Goal: Information Seeking & Learning: Learn about a topic

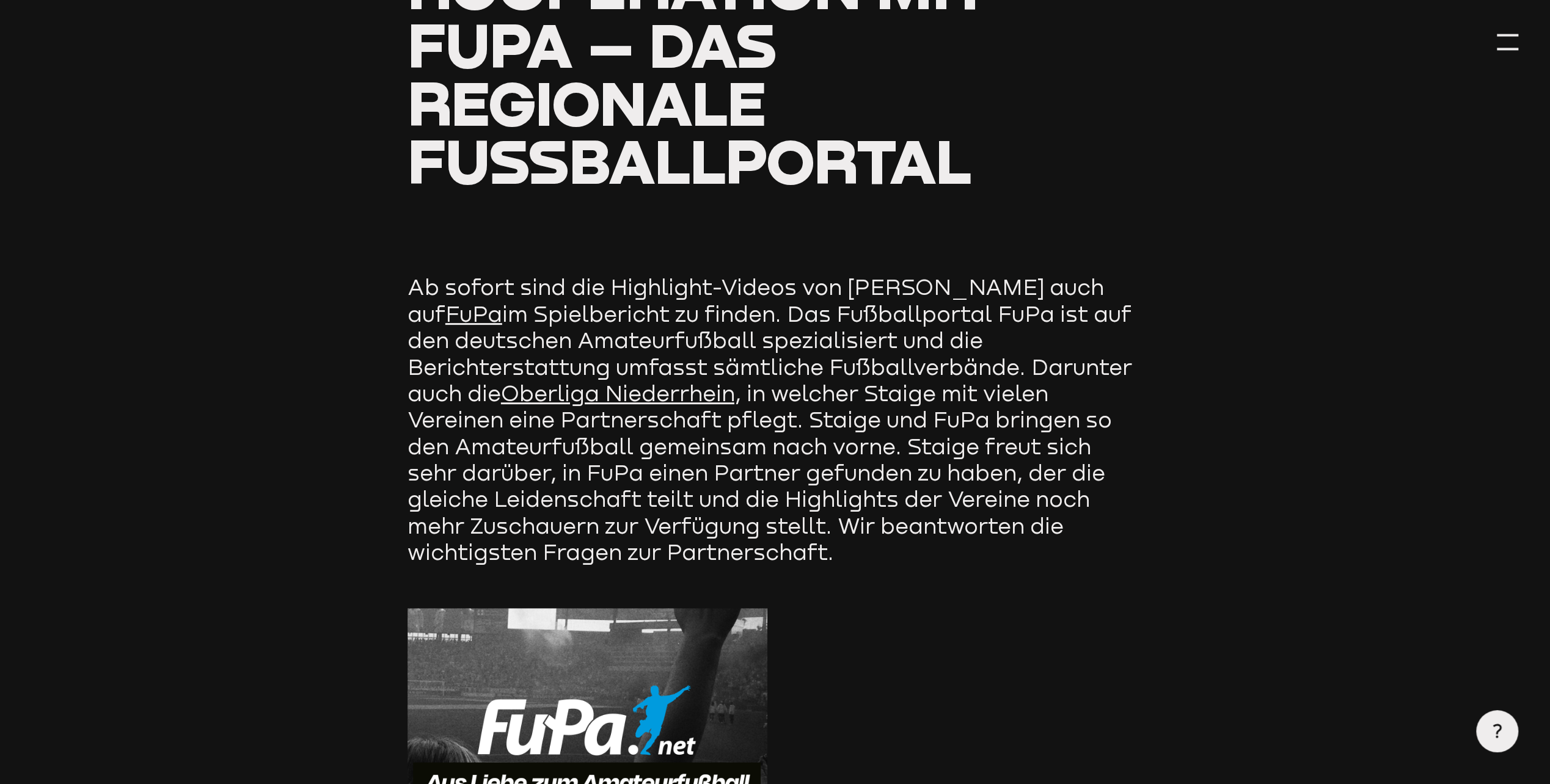
scroll to position [244, 0]
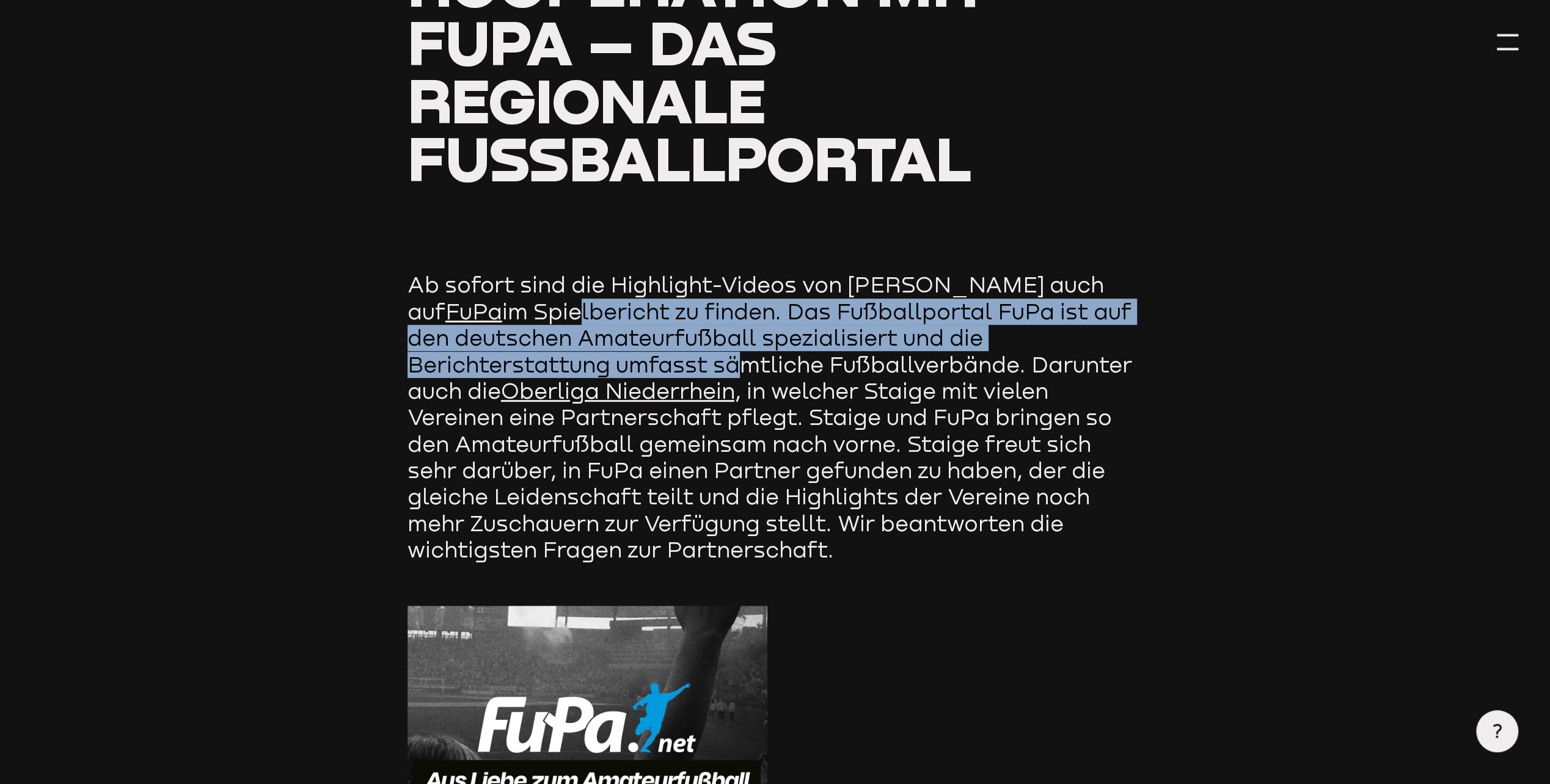
drag, startPoint x: 472, startPoint y: 313, endPoint x: 722, endPoint y: 363, distance: 255.0
click at [722, 363] on p "Ab sofort sind die Highlight-Videos von [PERSON_NAME] auch auf FuPa im Spielber…" at bounding box center [773, 417] width 733 height 291
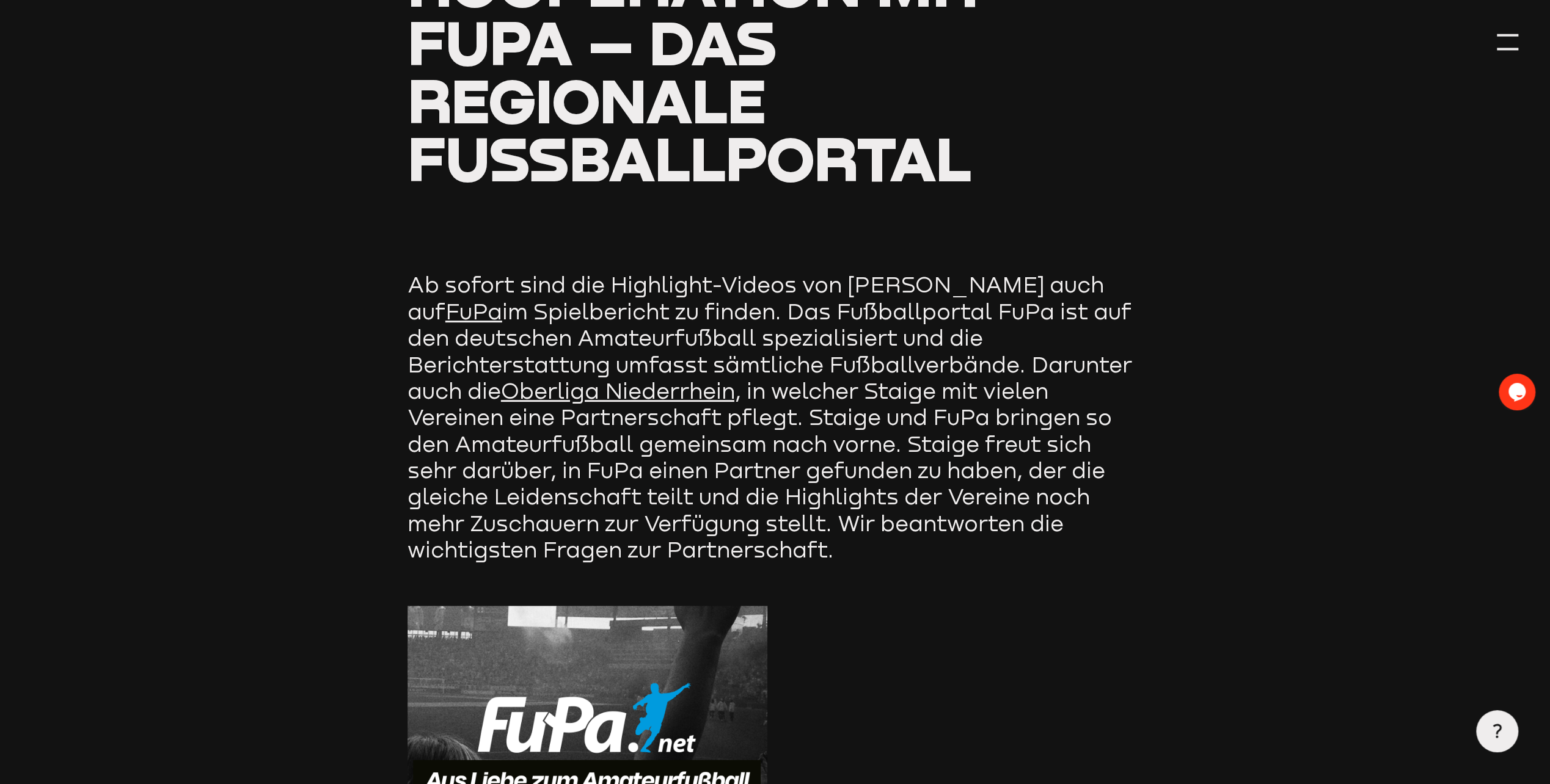
drag, startPoint x: 722, startPoint y: 363, endPoint x: 837, endPoint y: 421, distance: 128.8
click at [837, 421] on p "Ab sofort sind die Highlight-Videos von [PERSON_NAME] auch auf FuPa im Spielber…" at bounding box center [773, 417] width 733 height 291
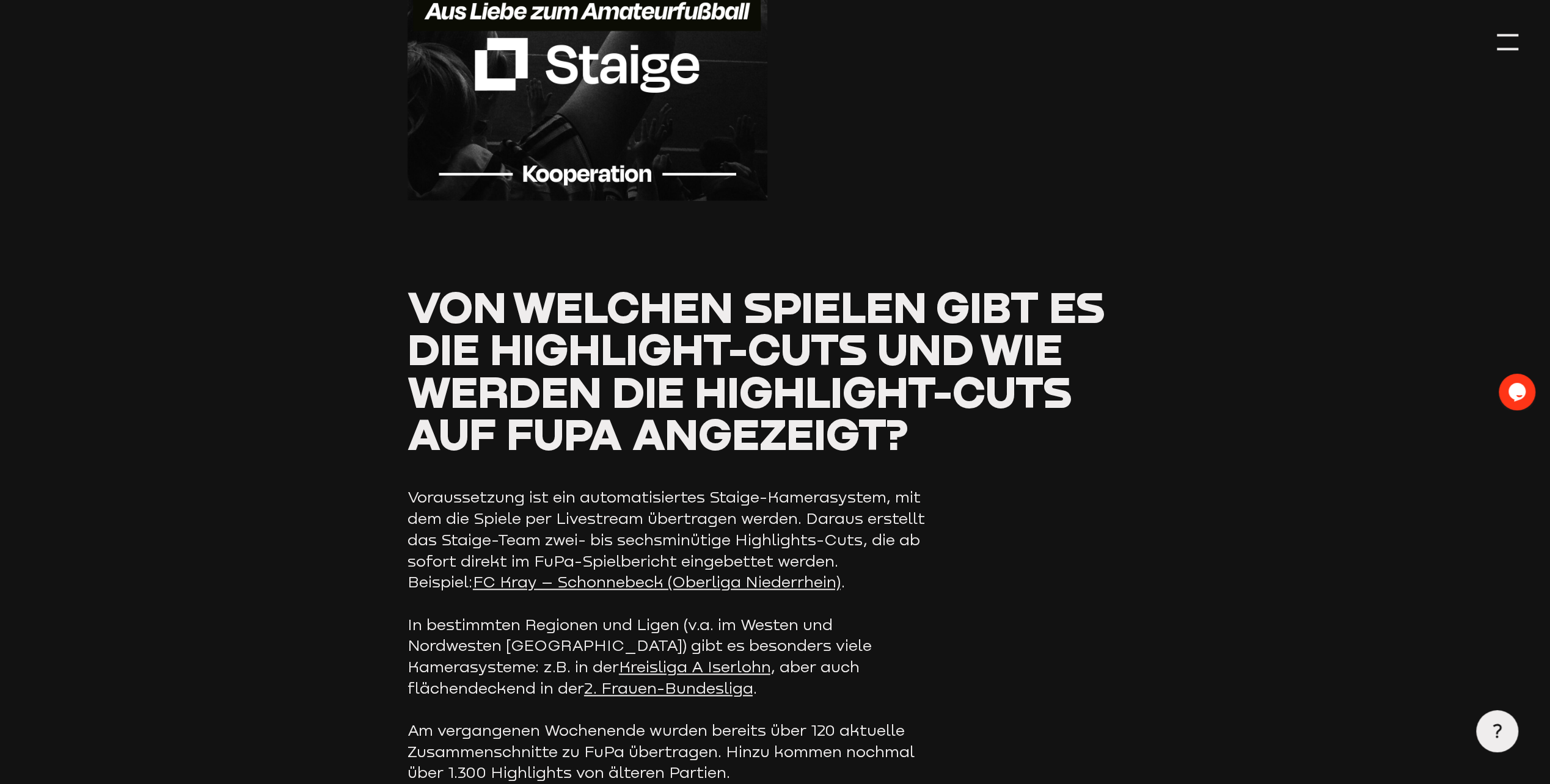
scroll to position [1160, 0]
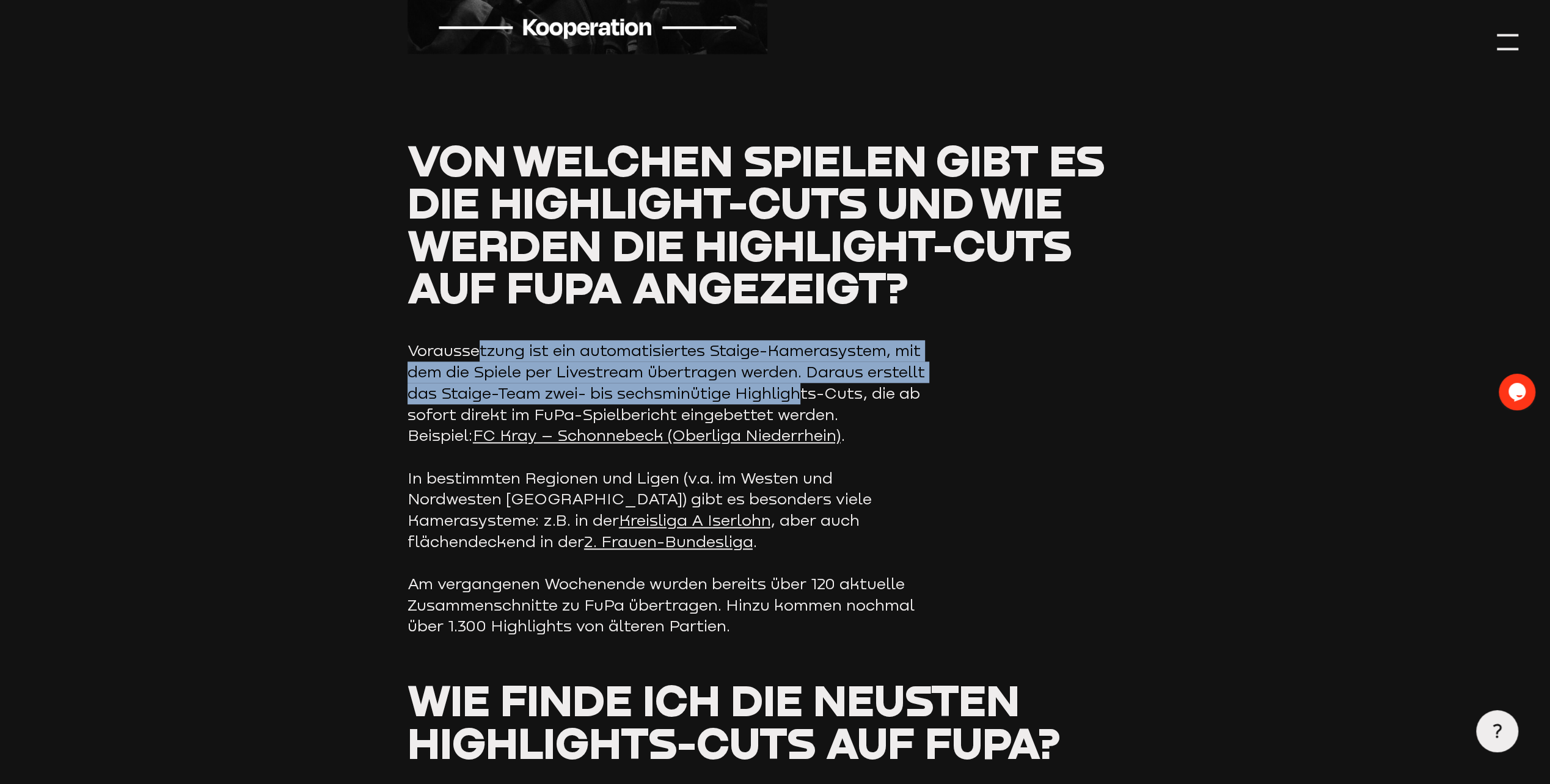
drag, startPoint x: 476, startPoint y: 360, endPoint x: 794, endPoint y: 403, distance: 320.9
click at [794, 403] on p "Voraussetzung ist ein automatisiertes Staige-Kamerasystem, mit dem die Spiele p…" at bounding box center [666, 393] width 519 height 106
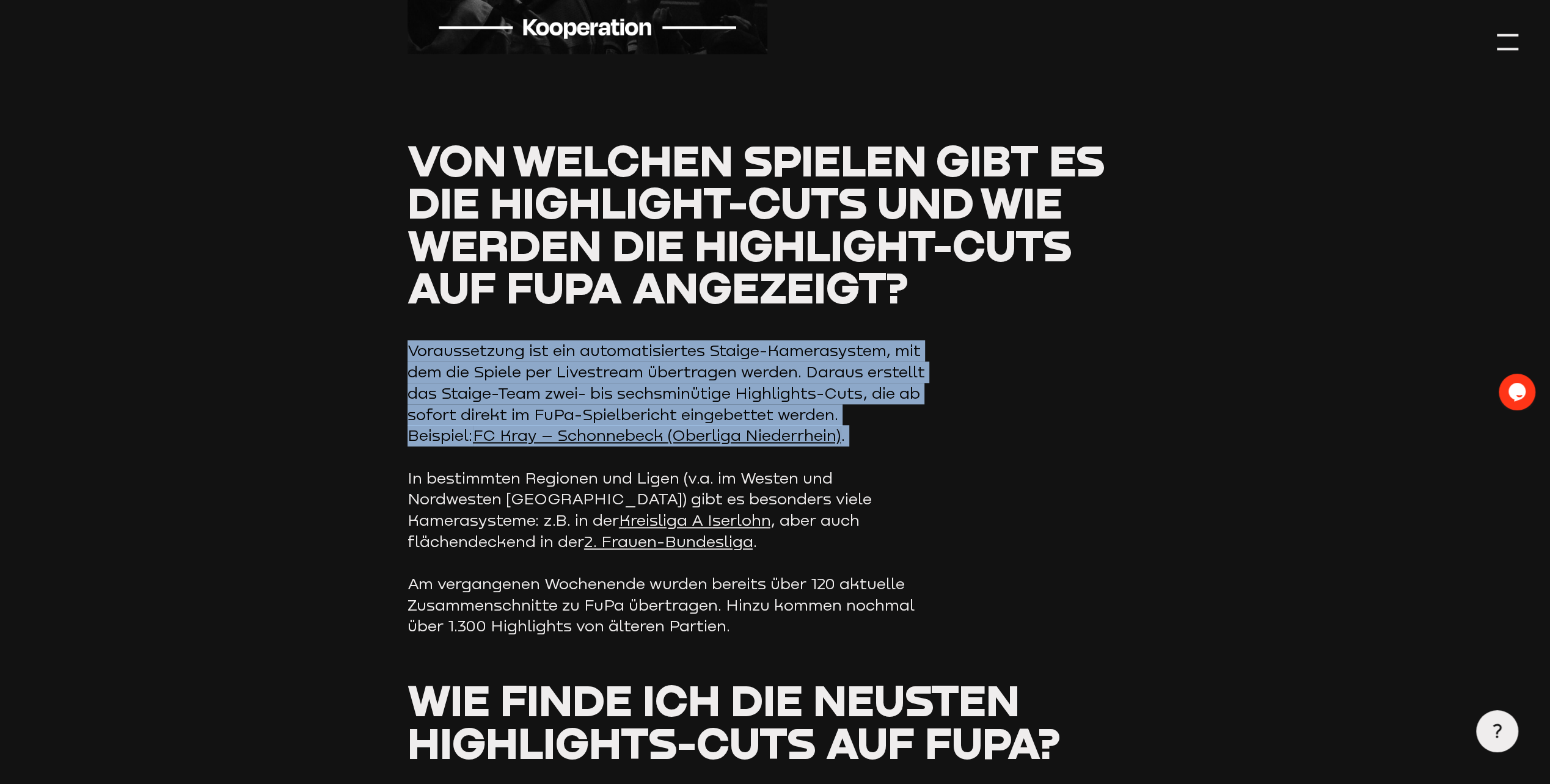
click at [794, 403] on p "Voraussetzung ist ein automatisiertes Staige-Kamerasystem, mit dem die Spiele p…" at bounding box center [666, 393] width 519 height 106
drag, startPoint x: 794, startPoint y: 403, endPoint x: 1037, endPoint y: 439, distance: 245.7
click at [1037, 439] on div "Von welchen Spielen gibt es die Highlight-Cuts und wie werden die Highlight-Cut…" at bounding box center [775, 388] width 735 height 498
drag, startPoint x: 874, startPoint y: 389, endPoint x: 964, endPoint y: 408, distance: 92.0
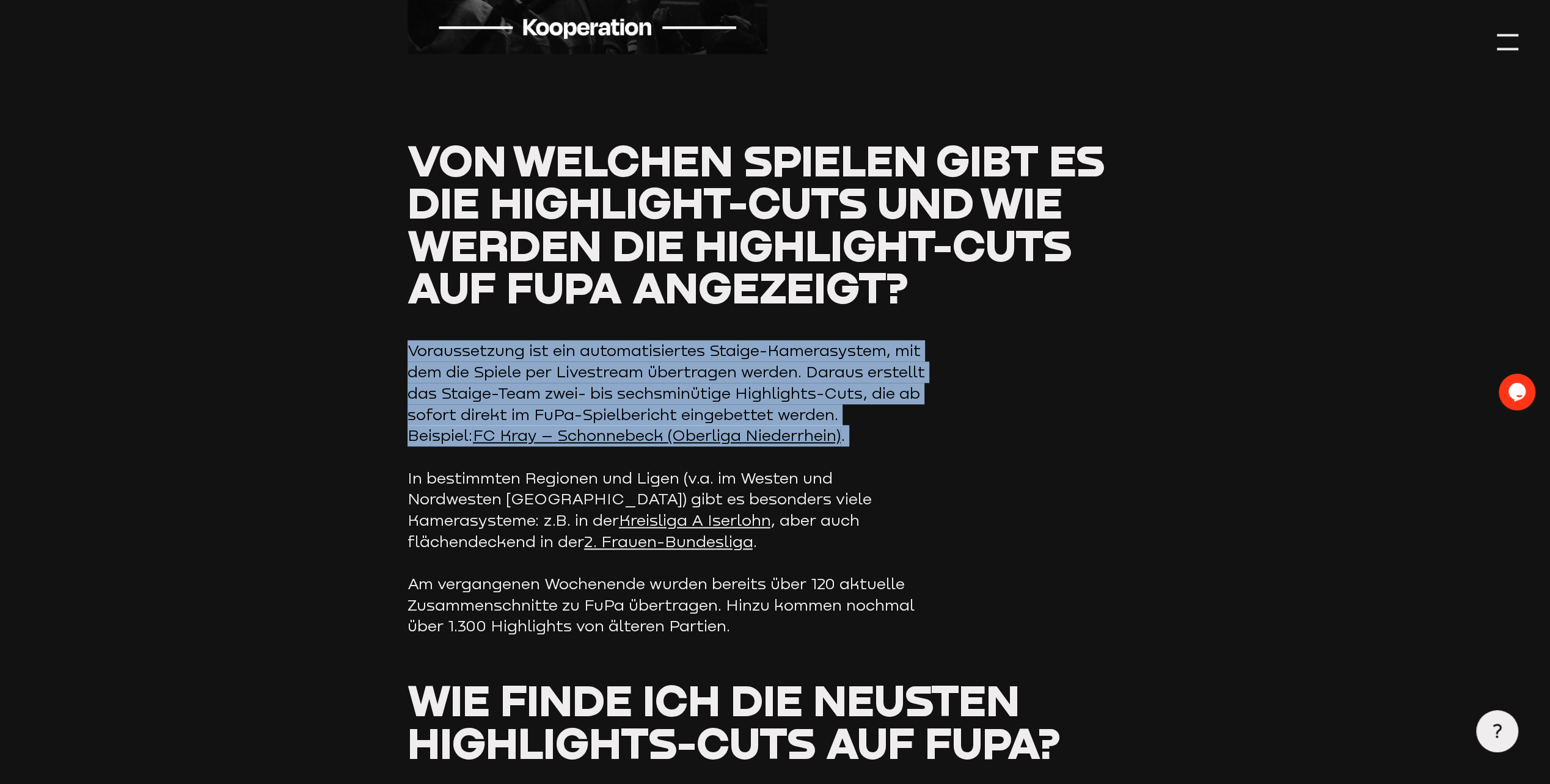
click at [874, 389] on p "Voraussetzung ist ein automatisiertes Staige-Kamerasystem, mit dem die Spiele p…" at bounding box center [666, 393] width 519 height 106
click at [993, 411] on div "Von welchen Spielen gibt es die Highlight-Cuts und wie werden die Highlight-Cut…" at bounding box center [775, 388] width 735 height 498
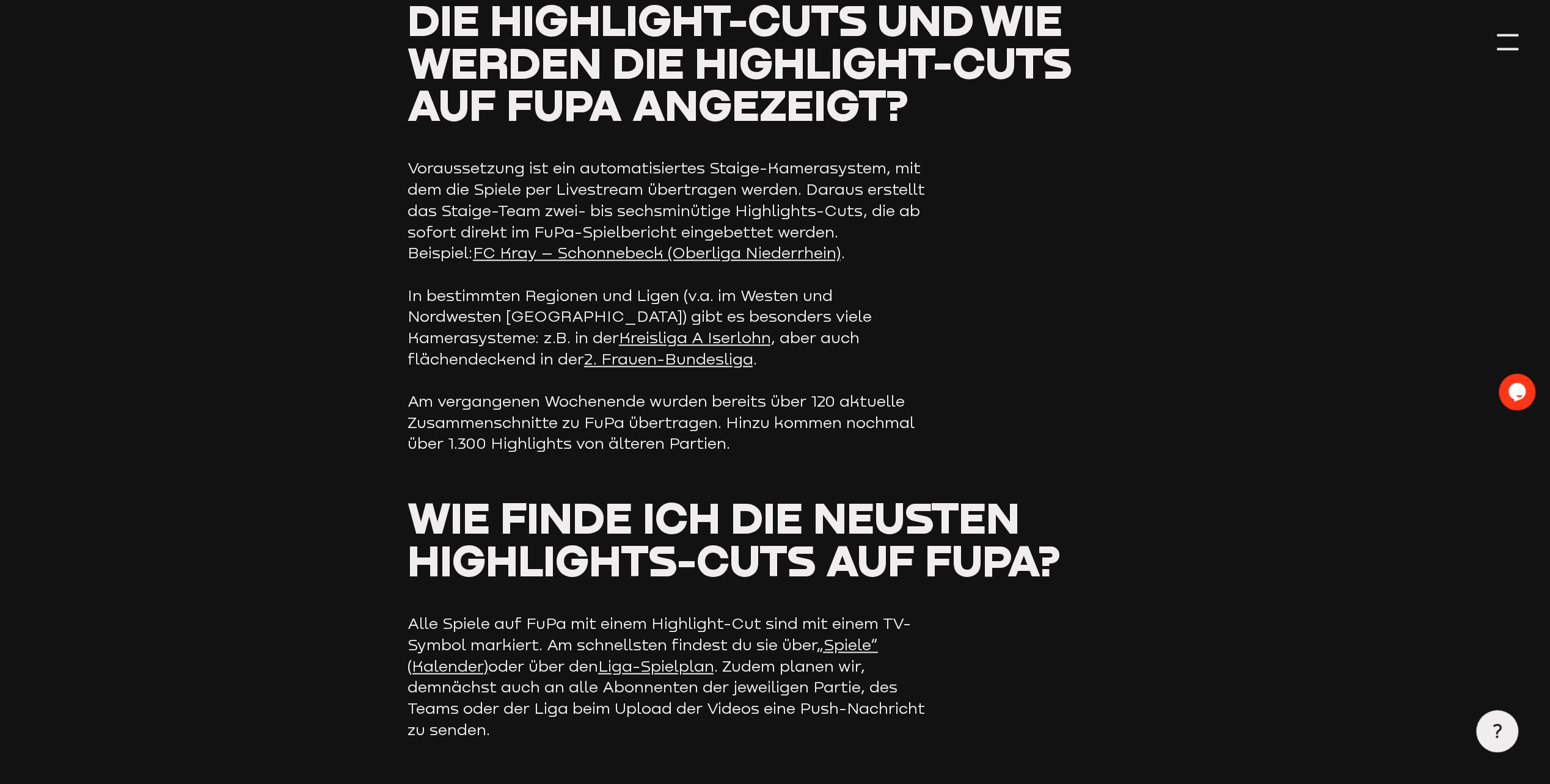
scroll to position [1343, 0]
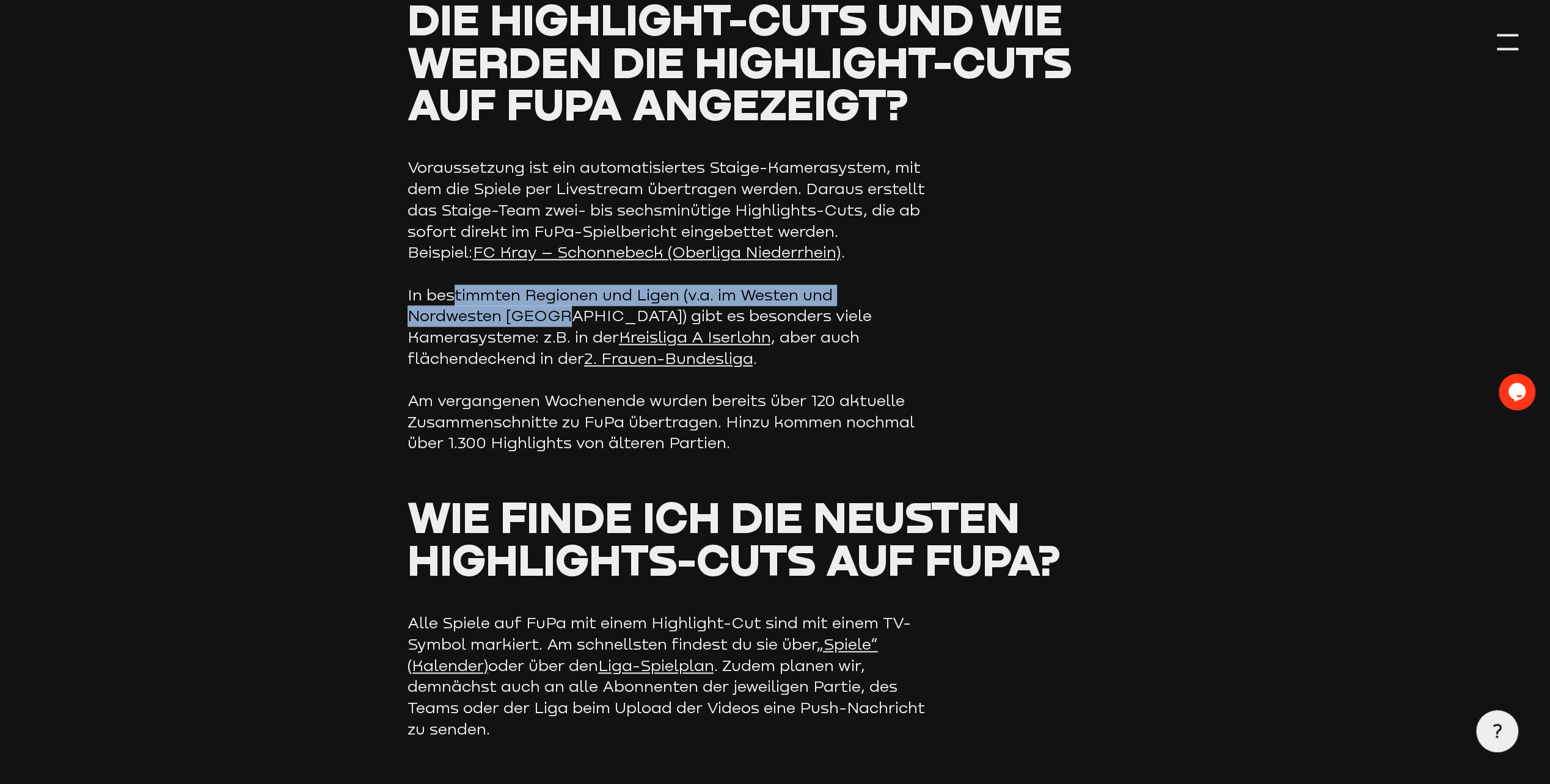
drag, startPoint x: 454, startPoint y: 294, endPoint x: 563, endPoint y: 326, distance: 113.6
click at [563, 326] on p "In bestimmten Regionen und Ligen (v.a. im Westen und Nordwesten [GEOGRAPHIC_DAT…" at bounding box center [666, 326] width 519 height 85
drag, startPoint x: 563, startPoint y: 326, endPoint x: 537, endPoint y: 326, distance: 26.0
click at [537, 326] on p "In bestimmten Regionen und Ligen (v.a. im Westen und Nordwesten [GEOGRAPHIC_DAT…" at bounding box center [666, 326] width 519 height 85
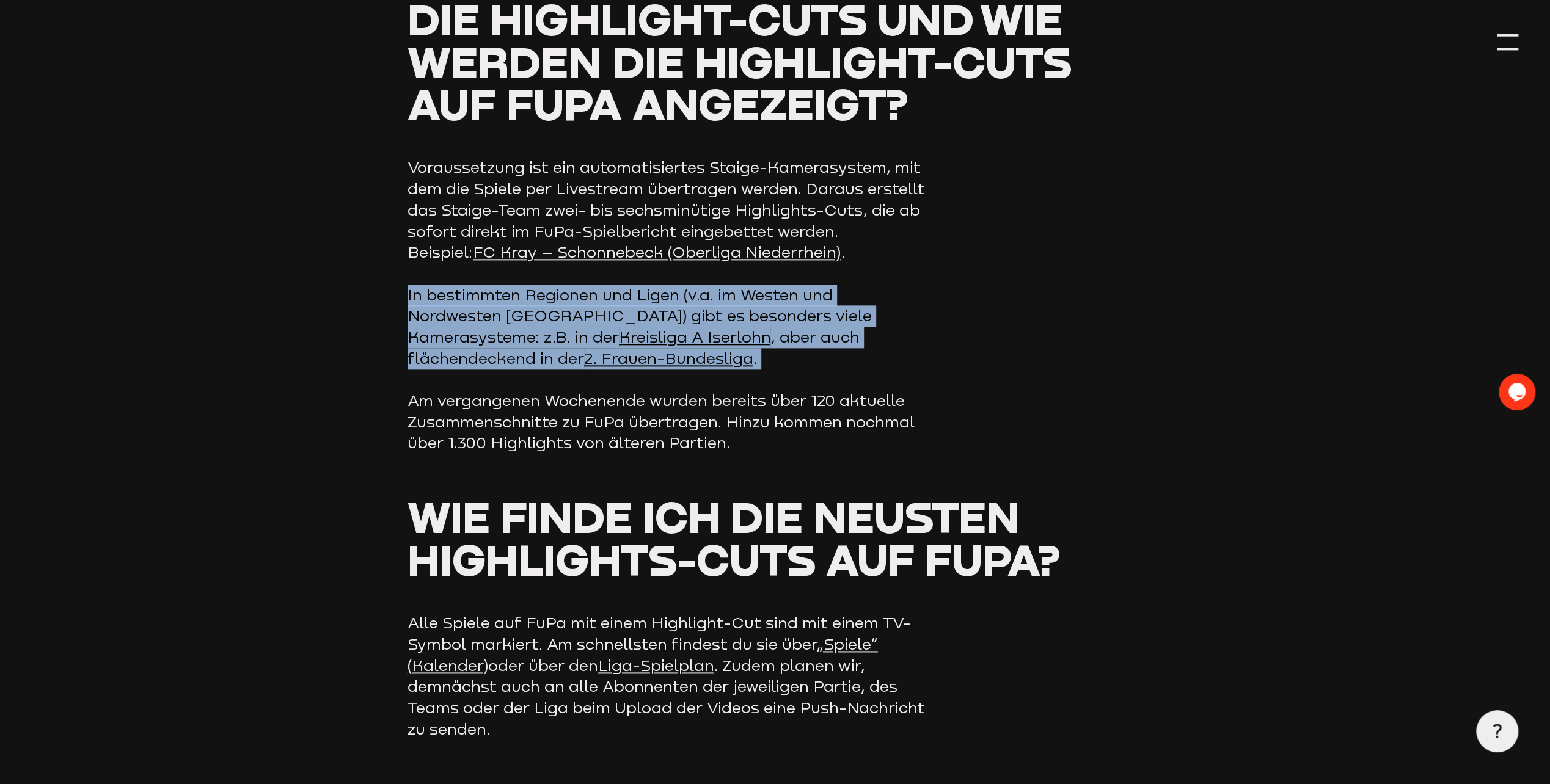
click at [537, 326] on p "In bestimmten Regionen und Ligen (v.a. im Westen und Nordwesten [GEOGRAPHIC_DAT…" at bounding box center [666, 326] width 519 height 85
drag, startPoint x: 537, startPoint y: 326, endPoint x: 508, endPoint y: 341, distance: 32.6
click at [508, 341] on p "In bestimmten Regionen und Ligen (v.a. im Westen und Nordwesten [GEOGRAPHIC_DAT…" at bounding box center [666, 326] width 519 height 85
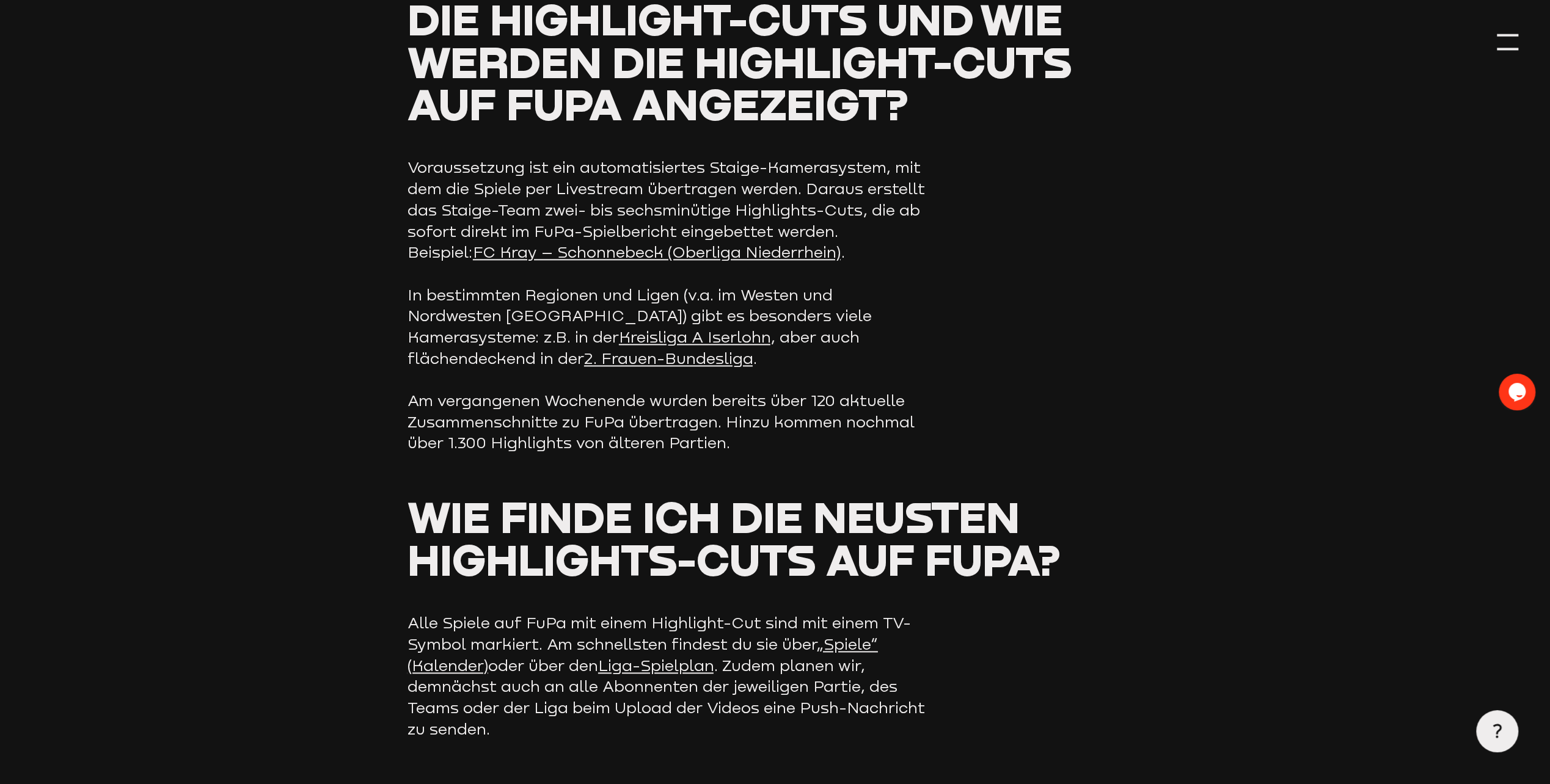
click at [896, 393] on p "Am vergangenen Wochenende wurden bereits über 120 aktuelle Zusammenschnitte zu …" at bounding box center [666, 422] width 519 height 64
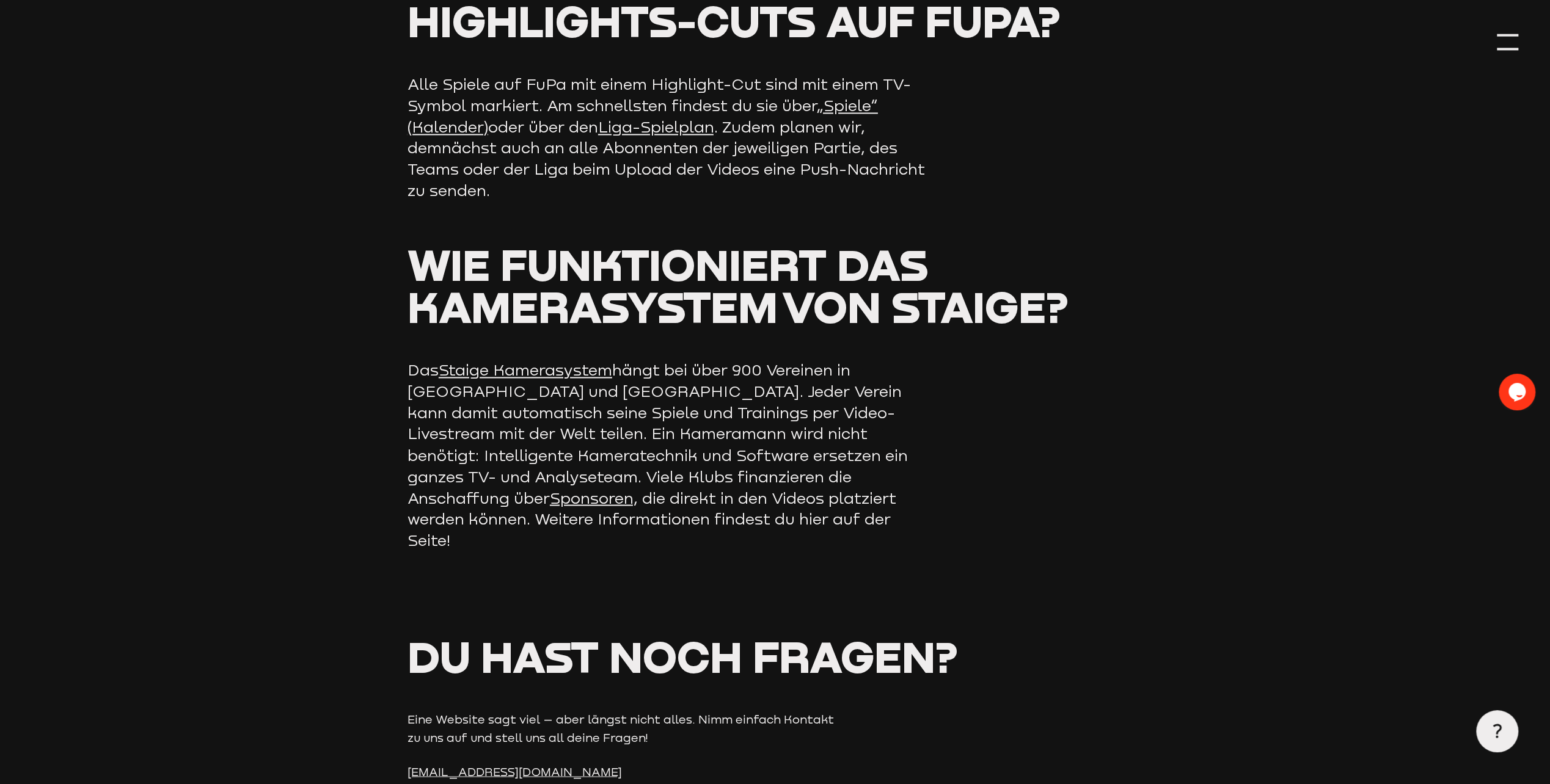
scroll to position [1893, 0]
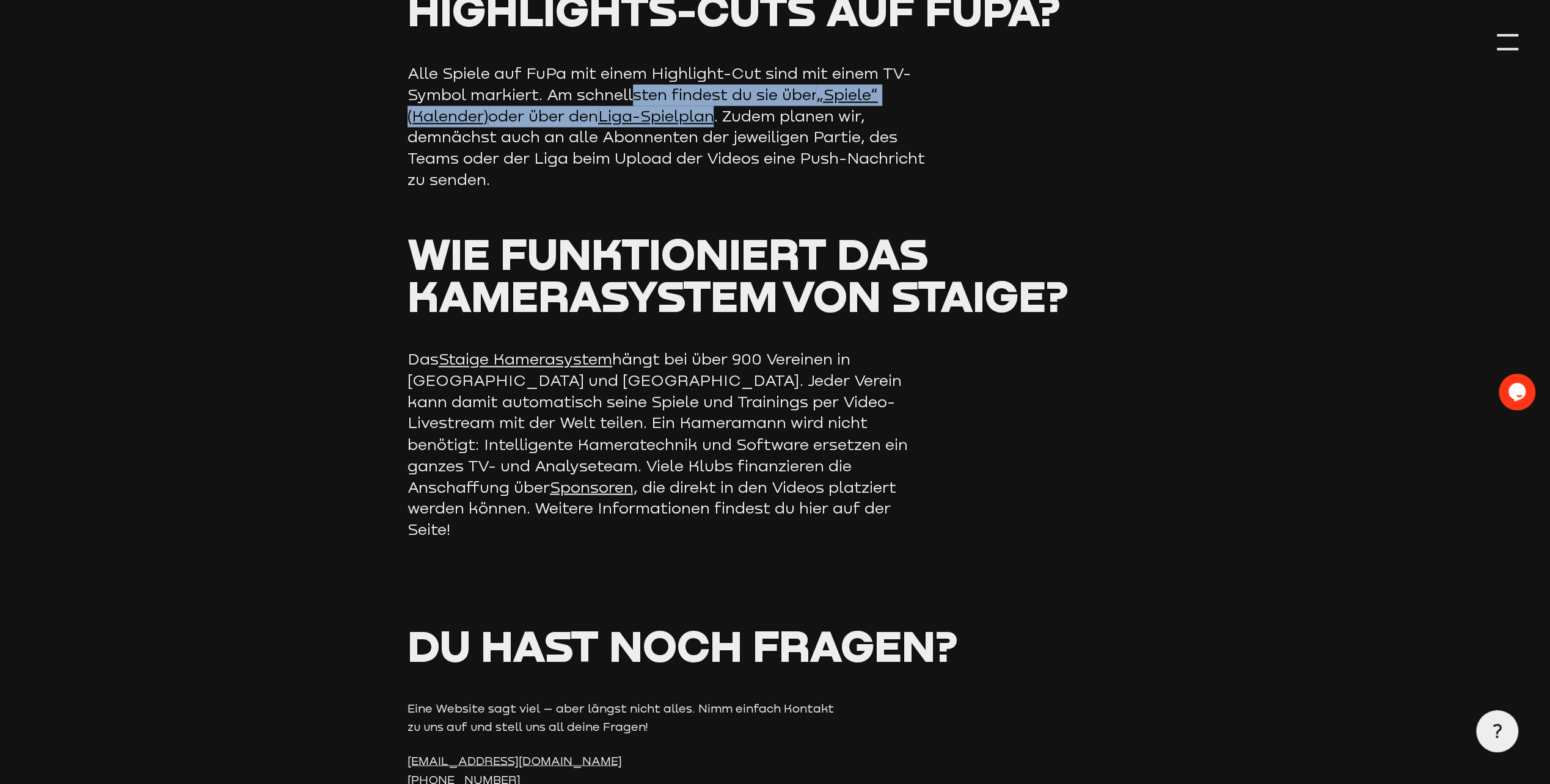
drag, startPoint x: 634, startPoint y: 90, endPoint x: 723, endPoint y: 124, distance: 95.3
click at [723, 124] on p "Alle Spiele auf FuPa mit einem Highlight-Cut sind mit einem TV-Symbol markiert.…" at bounding box center [666, 126] width 519 height 127
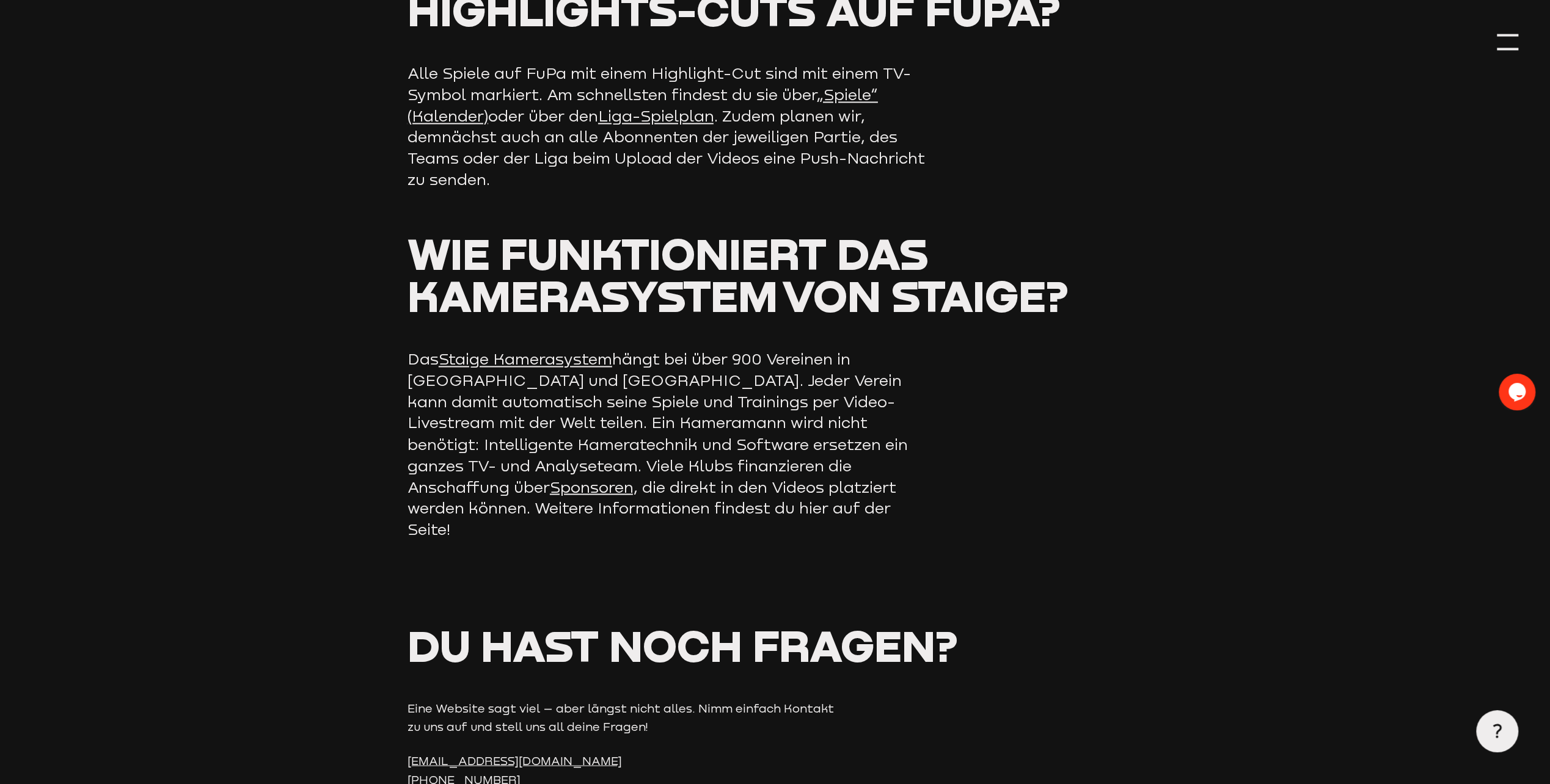
drag, startPoint x: 723, startPoint y: 124, endPoint x: 637, endPoint y: 158, distance: 92.5
click at [637, 158] on p "Alle Spiele auf FuPa mit einem Highlight-Cut sind mit einem TV-Symbol markiert.…" at bounding box center [666, 126] width 519 height 127
click at [663, 120] on link "Liga-Spielplan" at bounding box center [656, 116] width 116 height 18
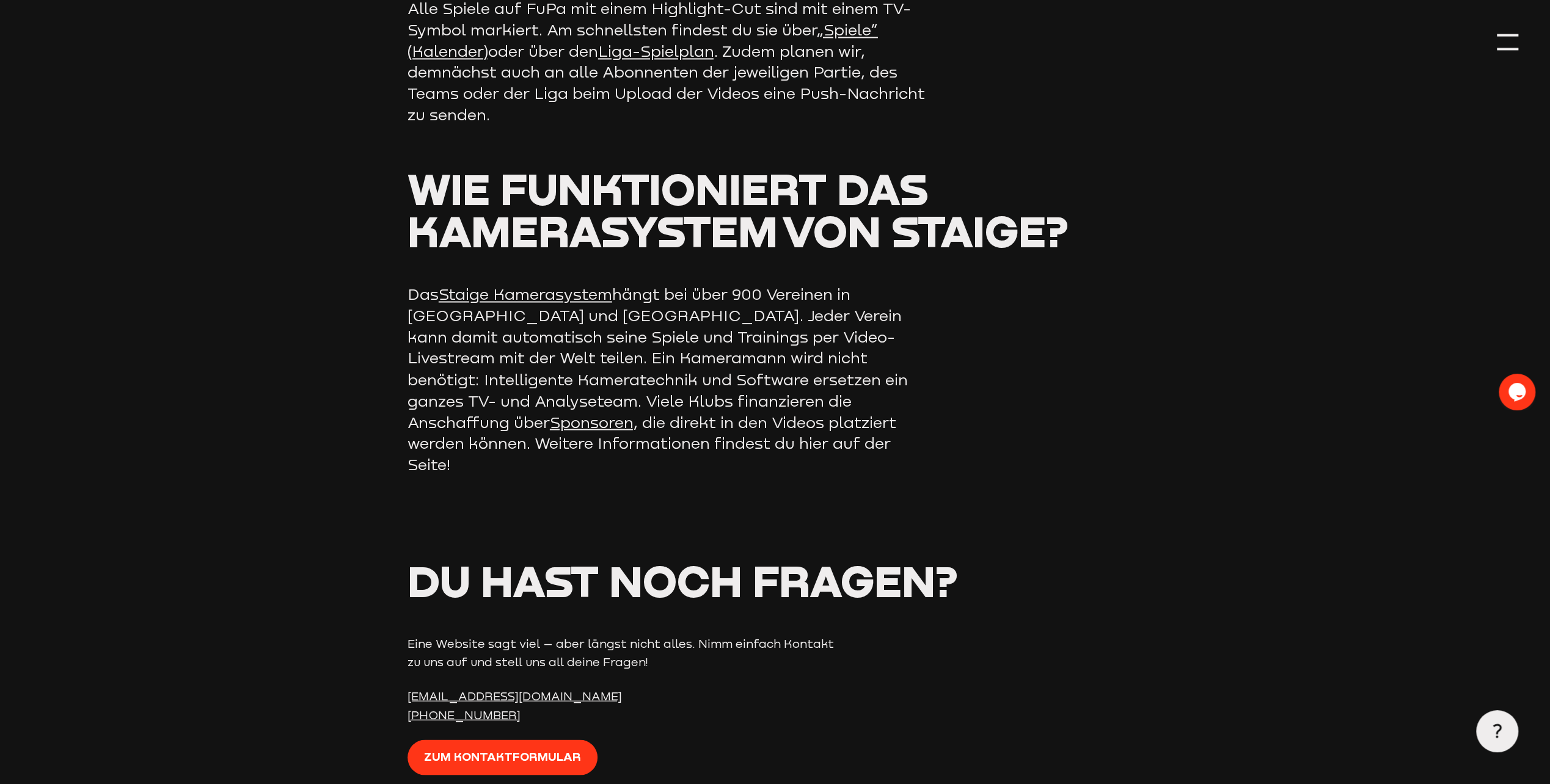
scroll to position [2015, 0]
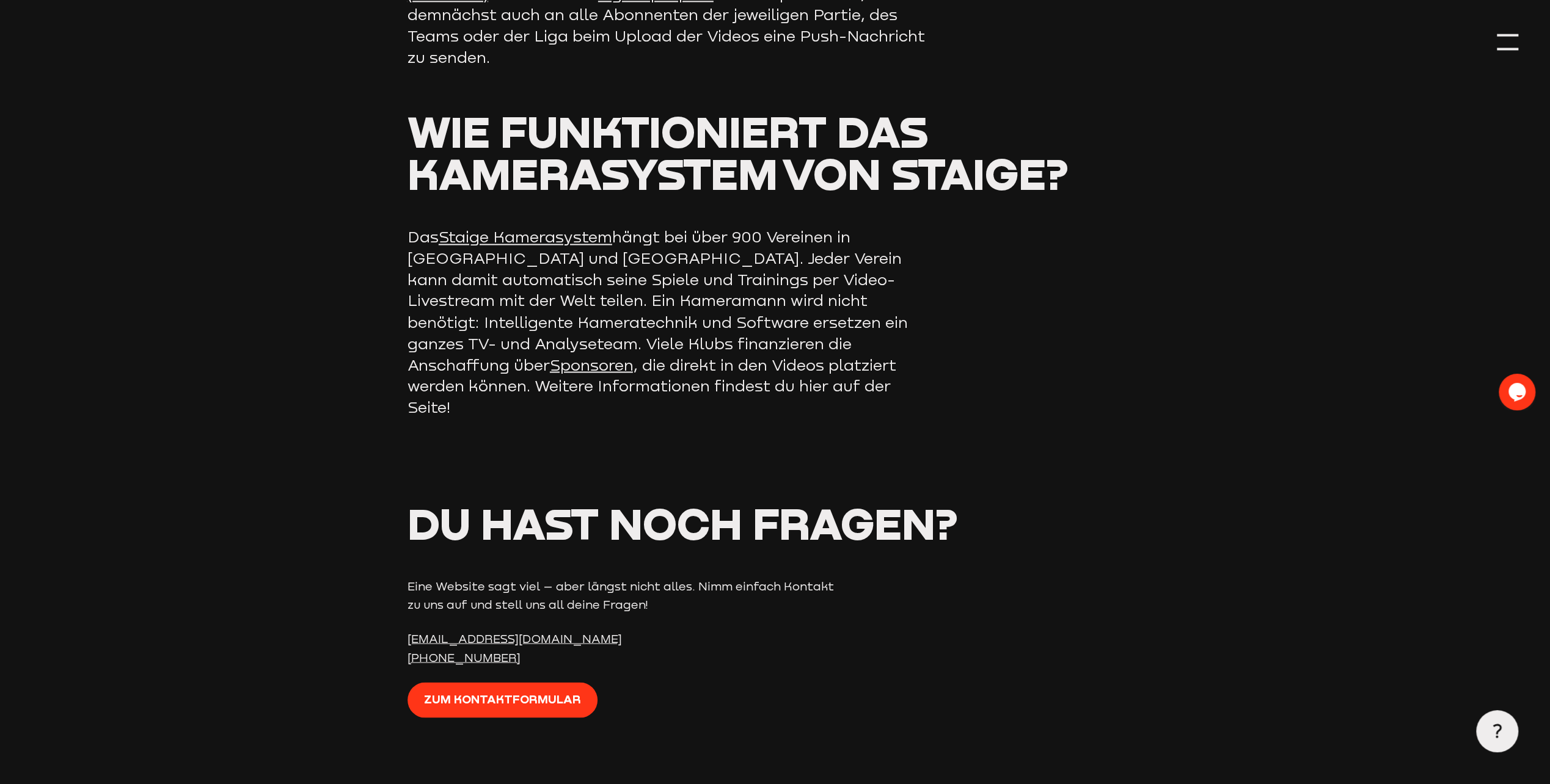
click at [703, 265] on p "Das Staige Kamerasystem hängt bei über 900 Vereinen in [GEOGRAPHIC_DATA] und [G…" at bounding box center [666, 322] width 519 height 191
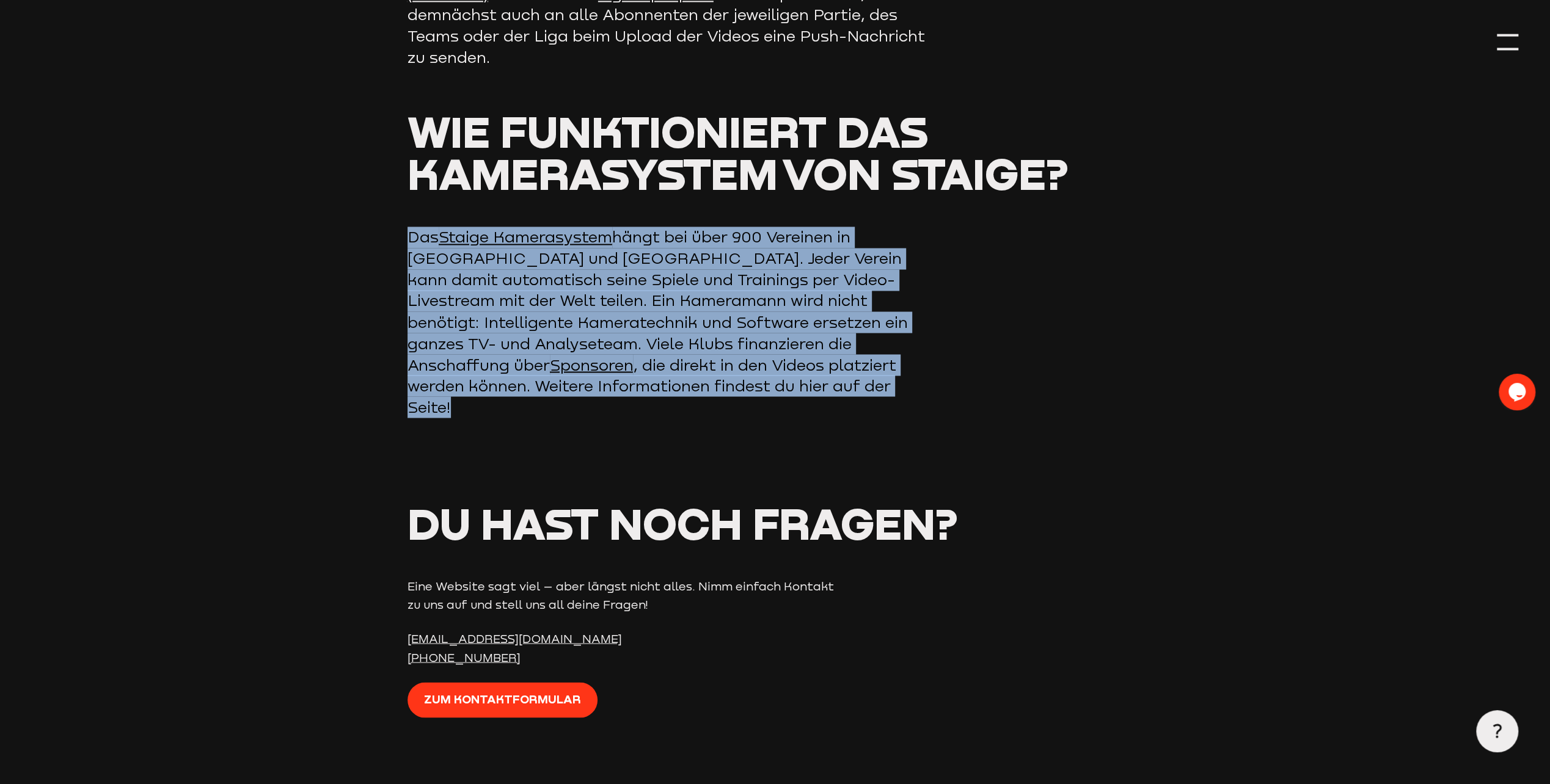
click at [703, 265] on p "Das Staige Kamerasystem hängt bei über 900 Vereinen in [GEOGRAPHIC_DATA] und [G…" at bounding box center [666, 322] width 519 height 191
drag, startPoint x: 703, startPoint y: 265, endPoint x: 968, endPoint y: 416, distance: 305.0
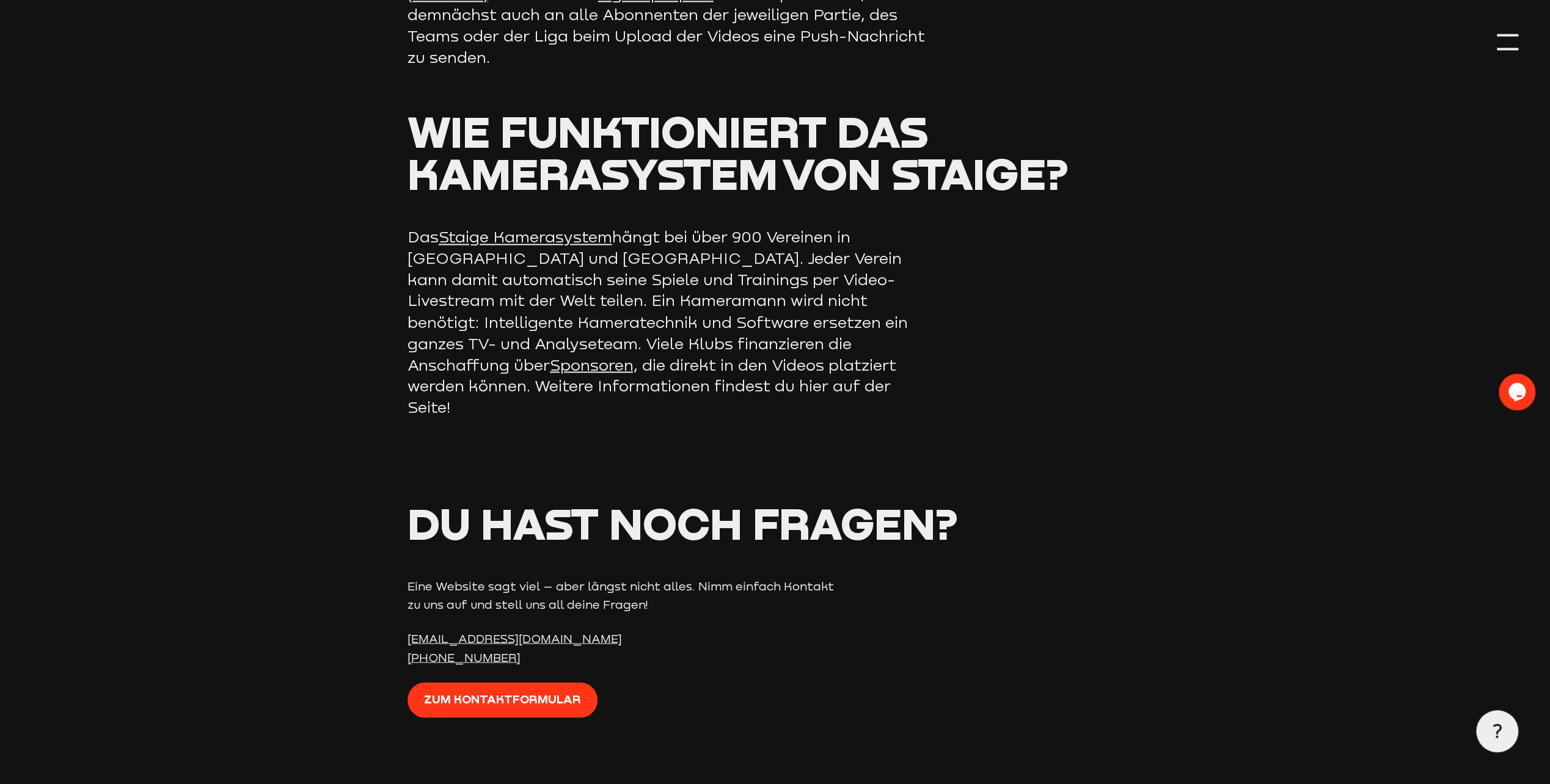
click at [621, 558] on div "Du hast noch Fragen? Eine Website sagt viel – aber längst nicht alles. Nimm ein…" at bounding box center [775, 620] width 735 height 237
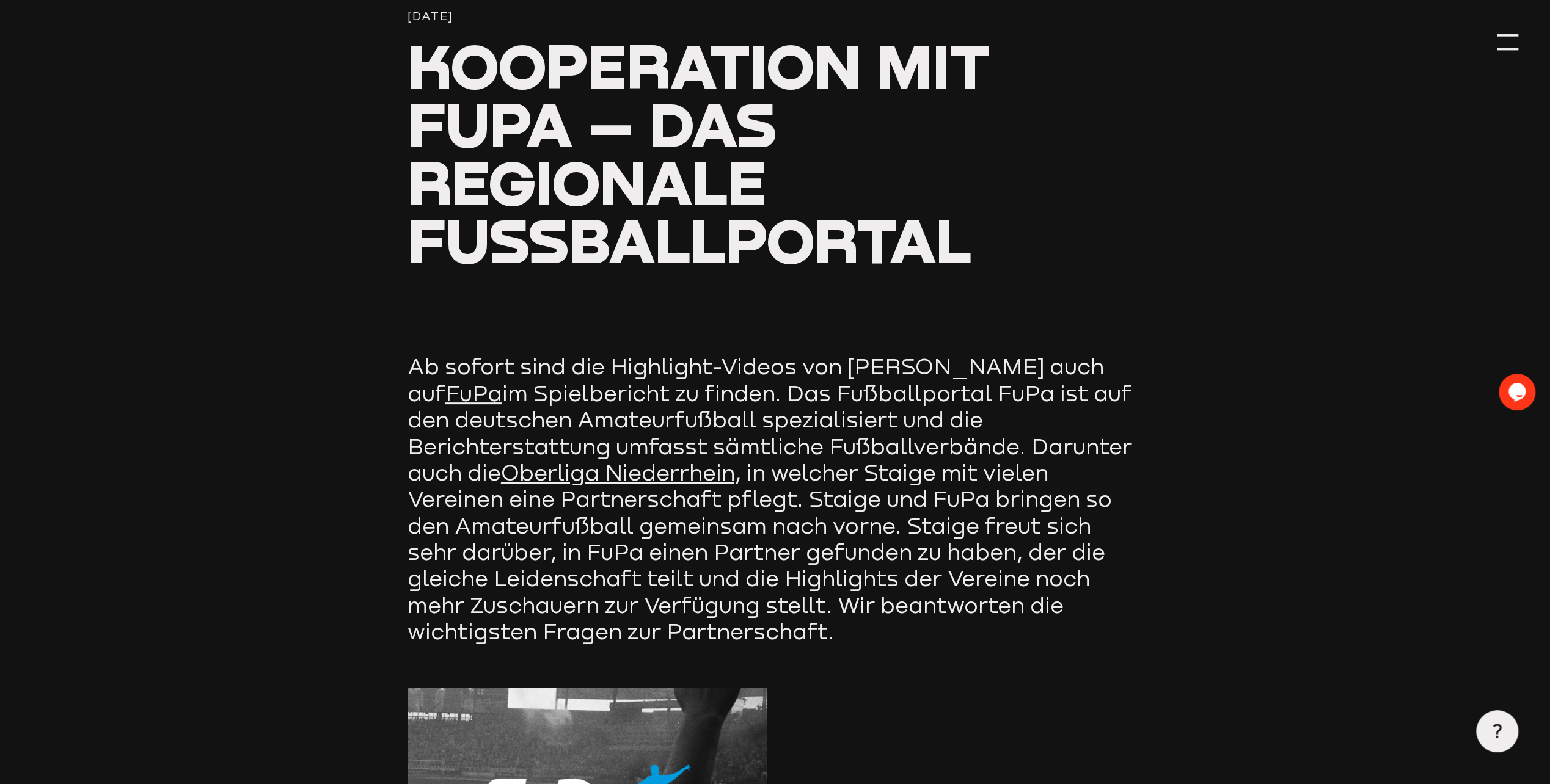
scroll to position [0, 0]
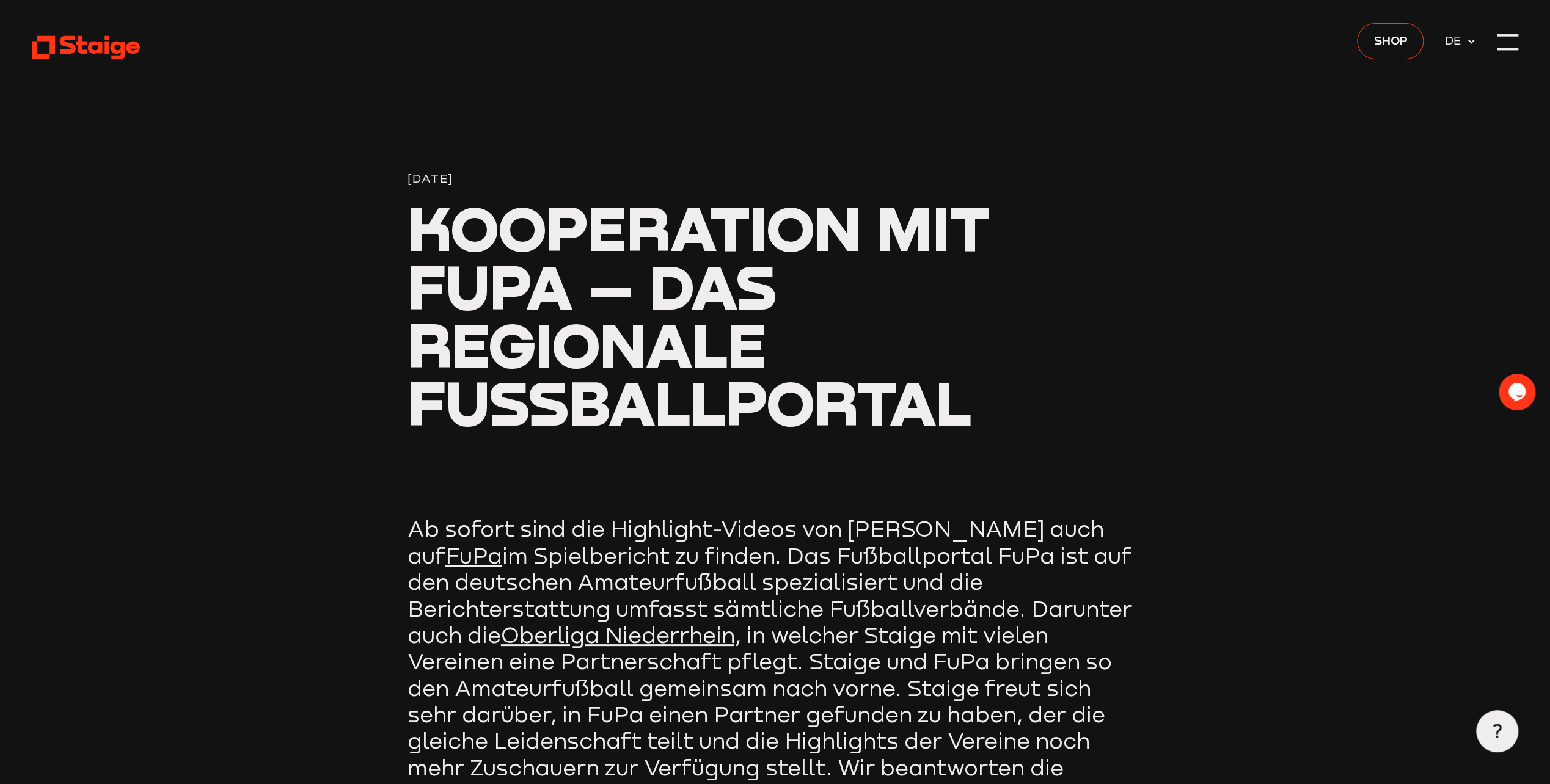
click at [58, 44] on icon at bounding box center [86, 47] width 109 height 26
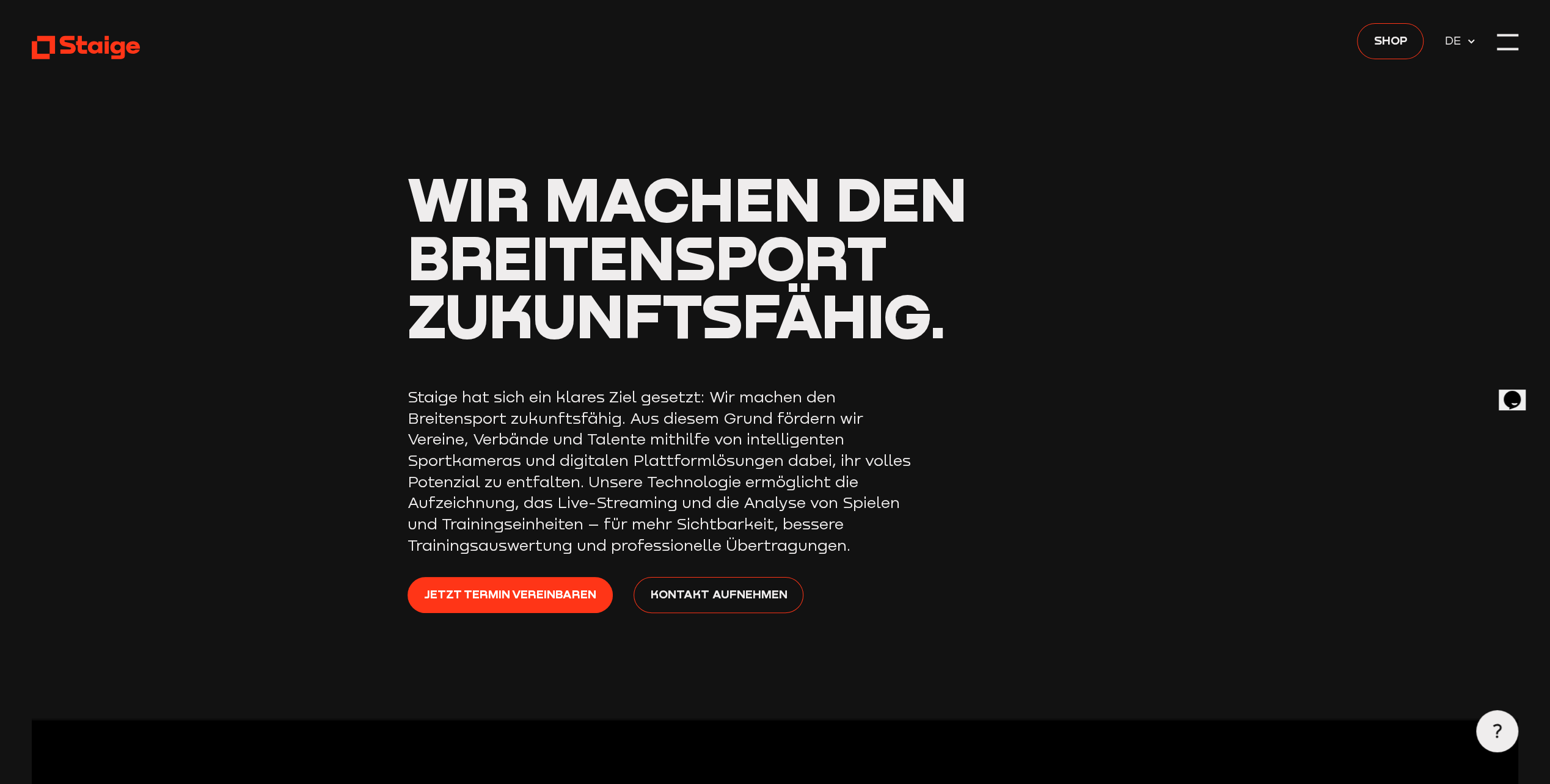
click at [524, 83] on header "Wir machen den Breitensport zukunftsfähig. Staige hat sich ein klares Ziel gese…" at bounding box center [775, 359] width 1486 height 718
